Goal: Find specific page/section: Find specific page/section

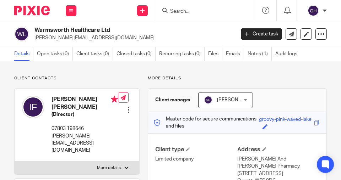
click at [204, 13] on input "Search" at bounding box center [201, 12] width 64 height 6
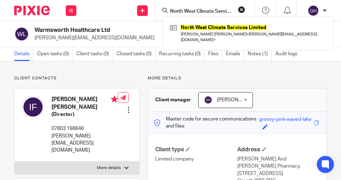
scroll to position [0, 21]
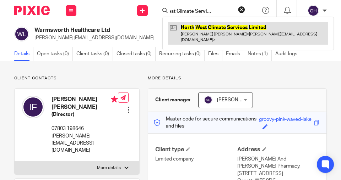
type input "North West Climate Services Limited"
click at [224, 25] on link at bounding box center [248, 33] width 160 height 22
